Goal: Transaction & Acquisition: Purchase product/service

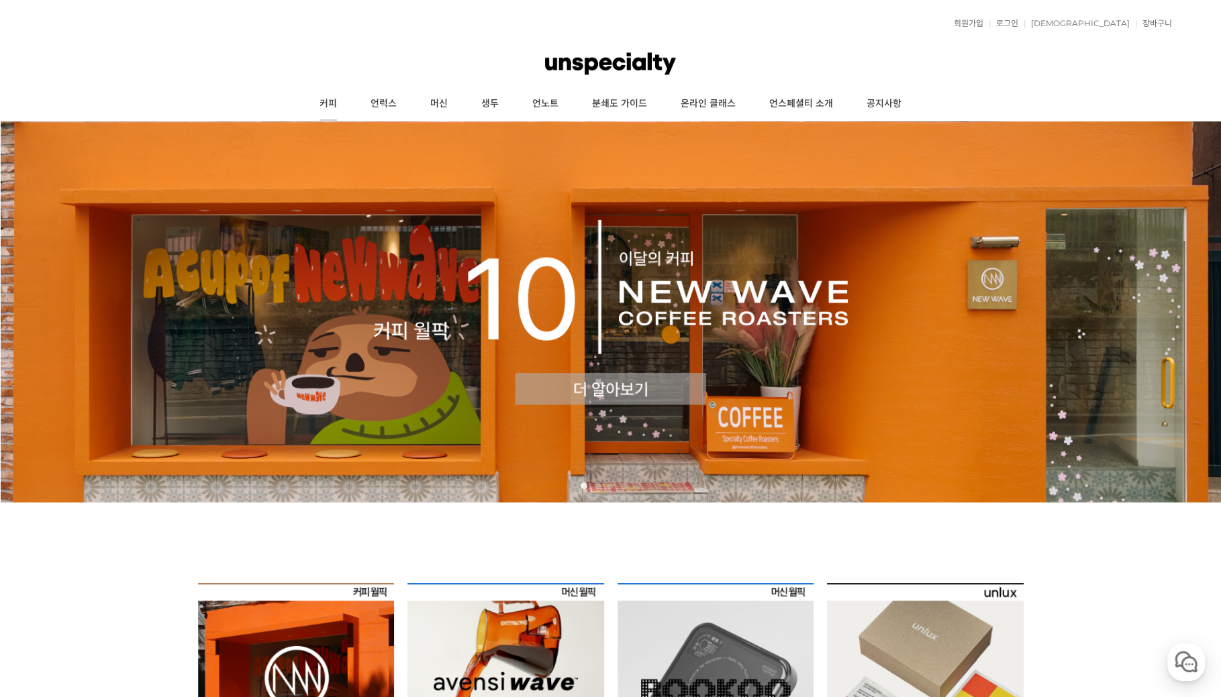
click at [330, 109] on link "커피" at bounding box center [328, 104] width 51 height 34
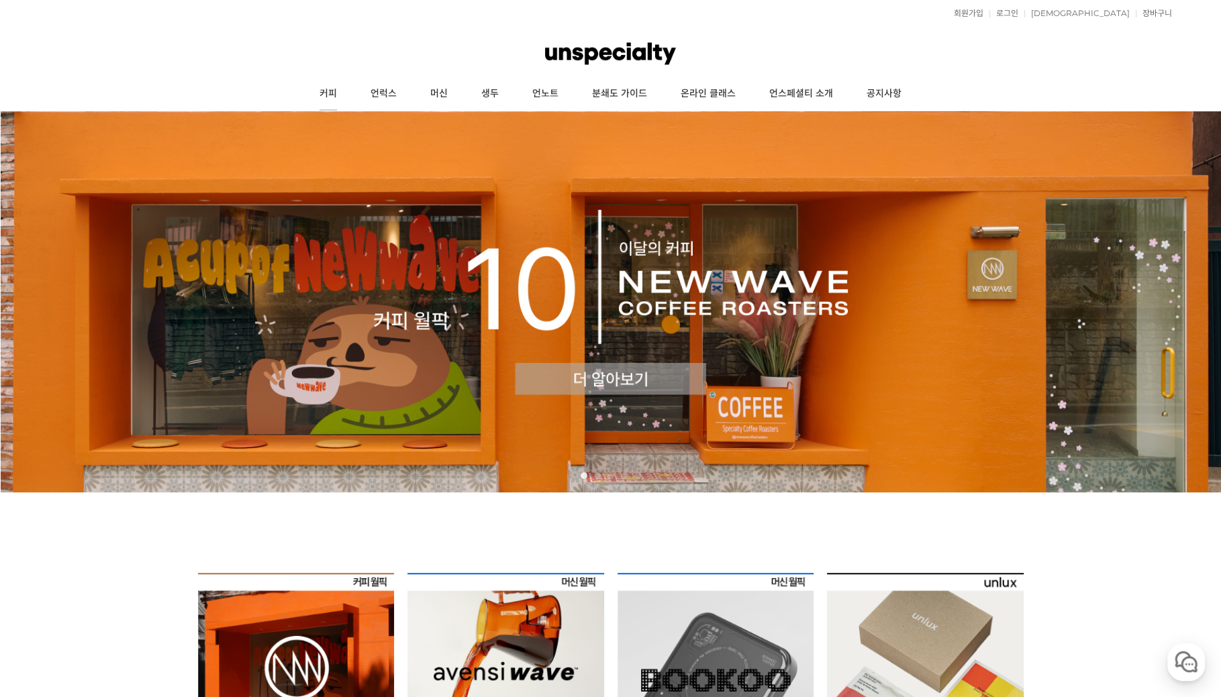
click at [348, 84] on link "커피" at bounding box center [328, 94] width 51 height 34
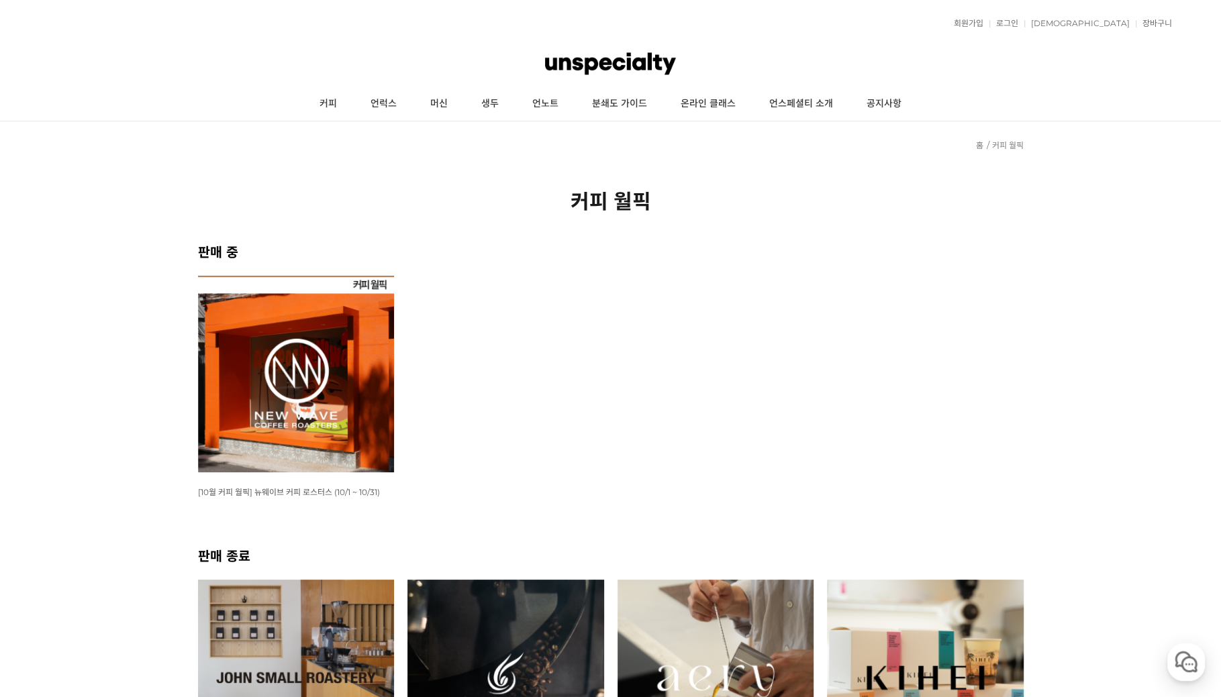
click at [279, 580] on img at bounding box center [296, 678] width 197 height 197
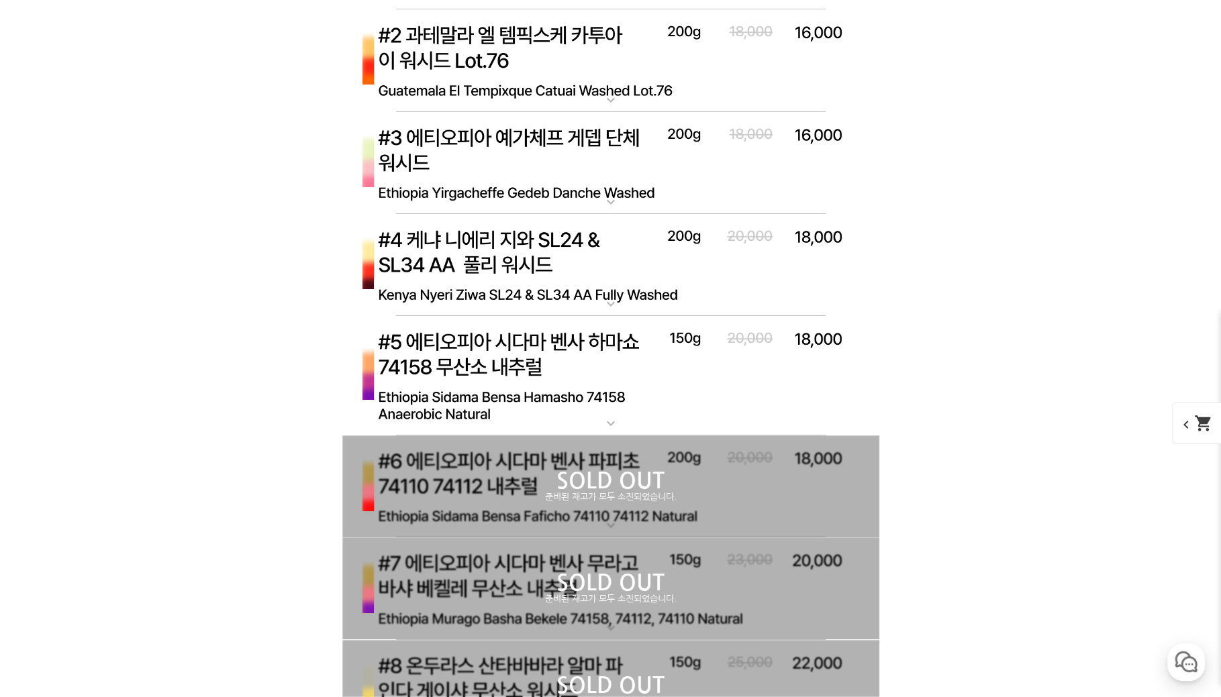
scroll to position [4550, 0]
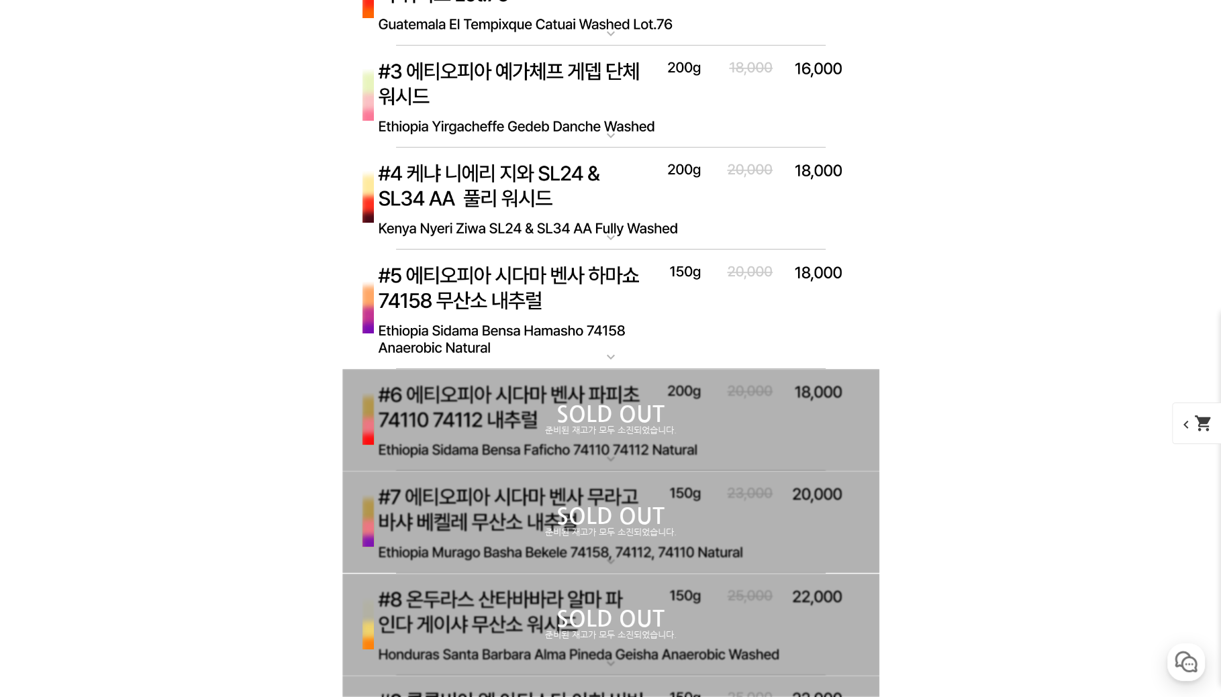
click at [621, 540] on div "SOLD OUT 준비된 재고가 모두 소진되었습니다." at bounding box center [610, 522] width 537 height 102
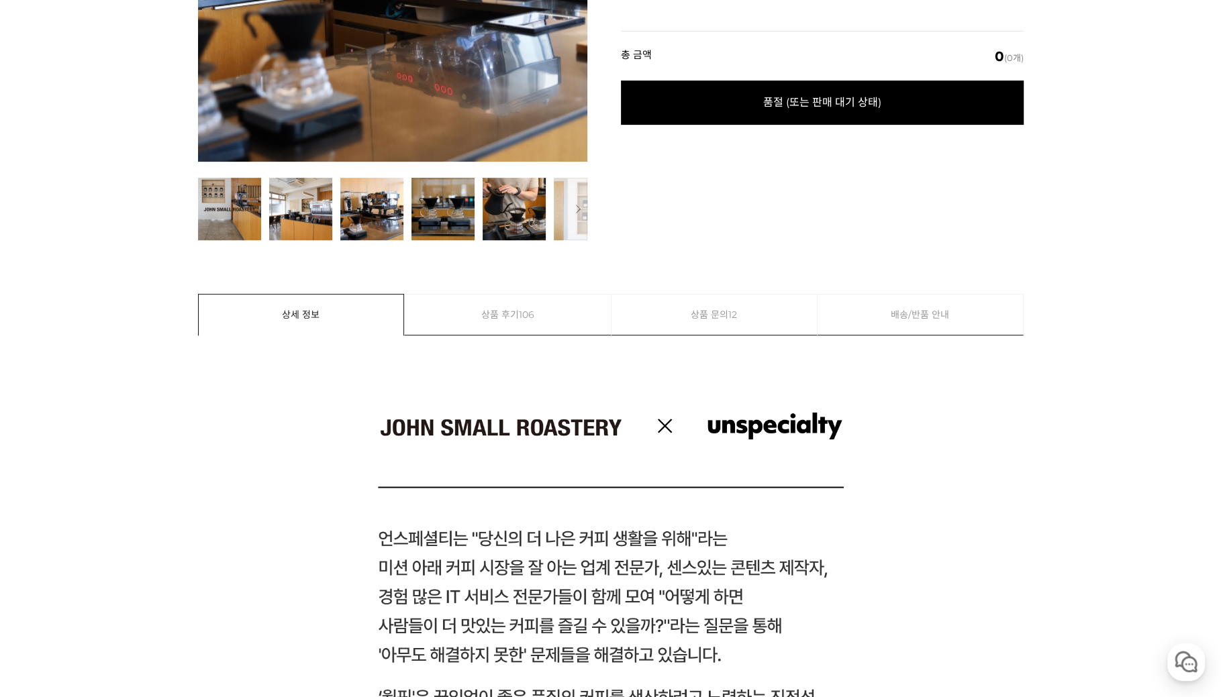
scroll to position [0, 0]
